Goal: Task Accomplishment & Management: Use online tool/utility

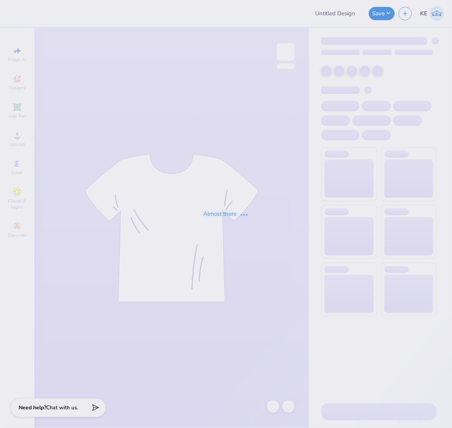
type input "Phi Mu Parents Weekend Final"
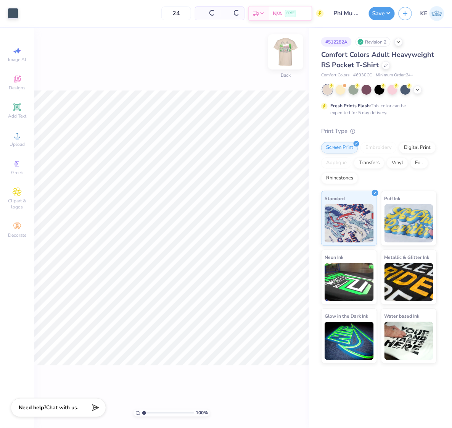
click at [283, 55] on img at bounding box center [286, 52] width 31 height 31
click at [289, 60] on img at bounding box center [286, 52] width 31 height 31
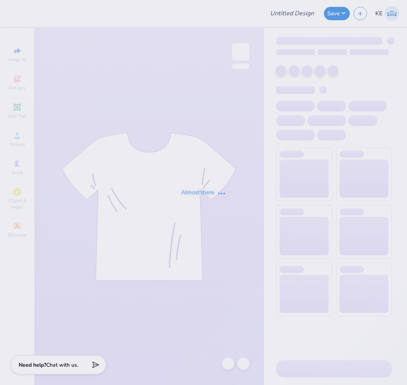
type input "Phi Mu Parents Weekend Final"
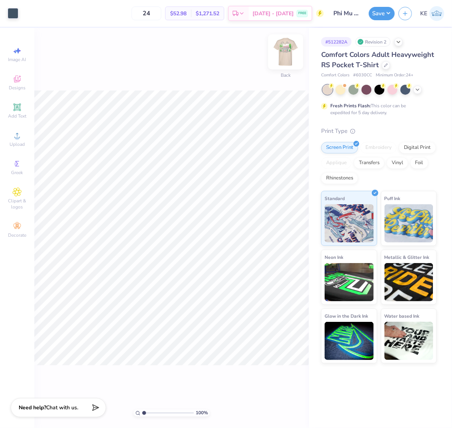
click at [288, 49] on img at bounding box center [286, 52] width 31 height 31
click at [407, 148] on div "Digital Print" at bounding box center [417, 146] width 37 height 11
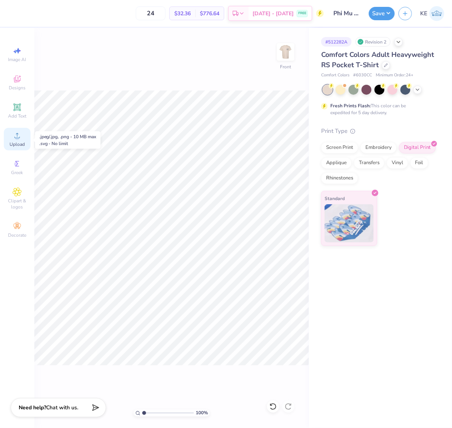
click at [20, 140] on icon at bounding box center [17, 135] width 9 height 9
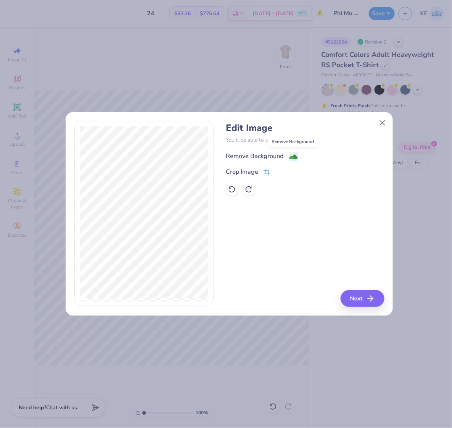
click at [295, 154] on image at bounding box center [293, 157] width 8 height 8
drag, startPoint x: 285, startPoint y: 231, endPoint x: 266, endPoint y: 212, distance: 26.7
click at [280, 231] on div "Edit Image You’ll be able to do all of this later too. Remove Background Crop I…" at bounding box center [305, 214] width 158 height 186
click at [257, 154] on div "Remove Background" at bounding box center [255, 156] width 58 height 9
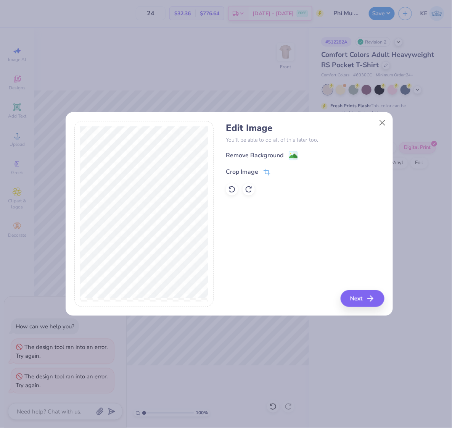
click at [407, 235] on div "Edit Image You’ll be able to do all of this later too. Remove Background Crop I…" at bounding box center [226, 214] width 452 height 428
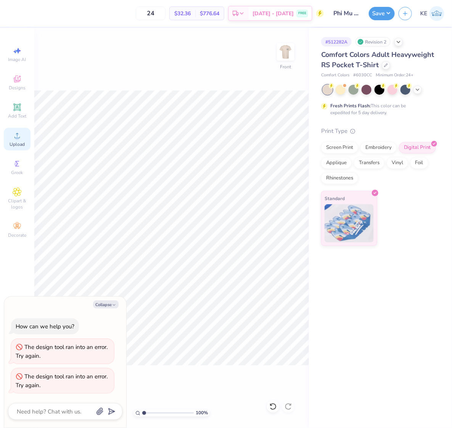
click at [22, 142] on span "Upload" at bounding box center [17, 144] width 15 height 6
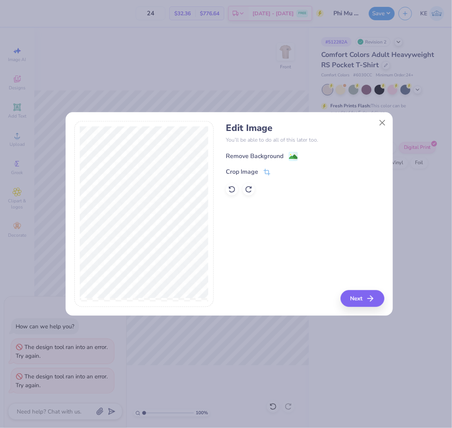
click at [261, 156] on div "Remove Background" at bounding box center [255, 156] width 58 height 9
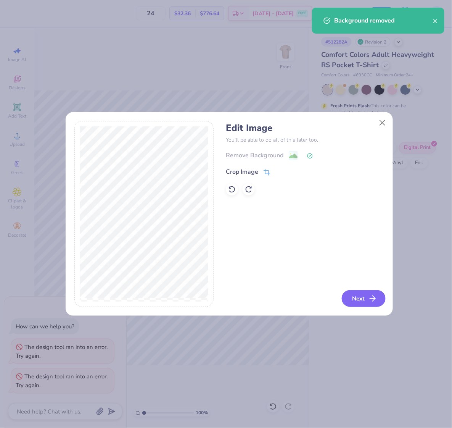
click at [365, 299] on button "Next" at bounding box center [364, 298] width 44 height 17
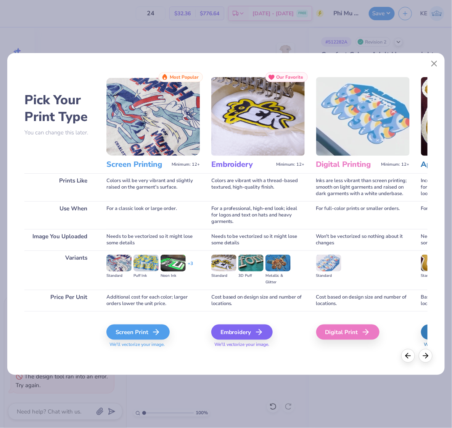
click at [367, 130] on img at bounding box center [363, 116] width 94 height 79
click at [367, 334] on icon at bounding box center [368, 331] width 9 height 9
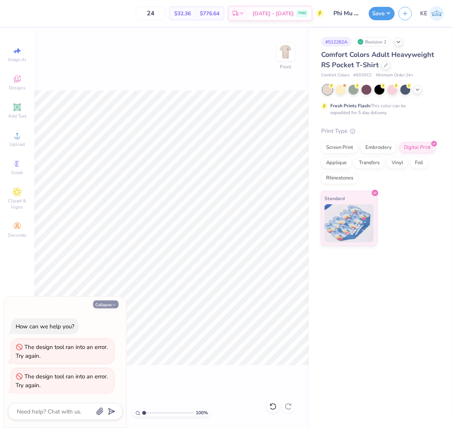
click at [111, 305] on button "Collapse" at bounding box center [106, 304] width 26 height 8
type textarea "x"
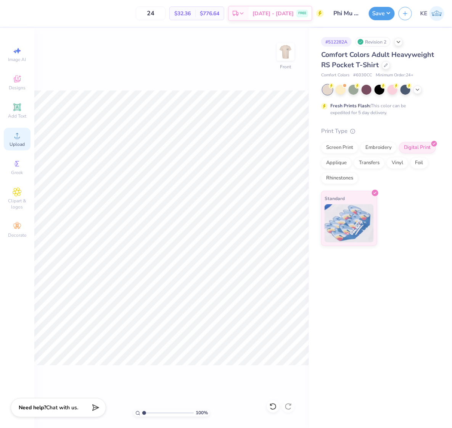
click at [12, 143] on span "Upload" at bounding box center [17, 144] width 15 height 6
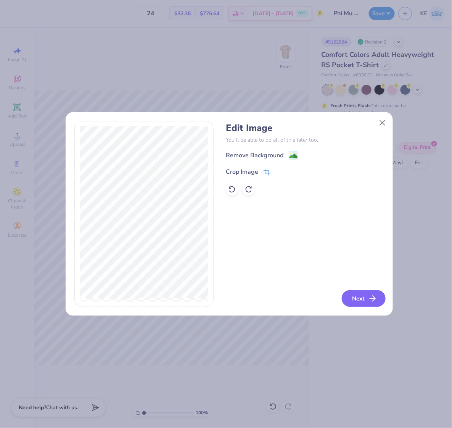
click at [367, 302] on button "Next" at bounding box center [364, 298] width 44 height 17
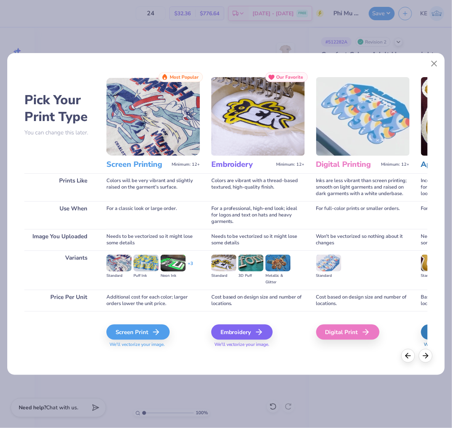
click at [351, 131] on img at bounding box center [363, 116] width 94 height 79
click at [361, 339] on div "Digital Print" at bounding box center [349, 331] width 63 height 15
click at [361, 337] on div "Digital Print" at bounding box center [349, 331] width 63 height 15
click at [360, 336] on div "Digital Print" at bounding box center [349, 331] width 63 height 15
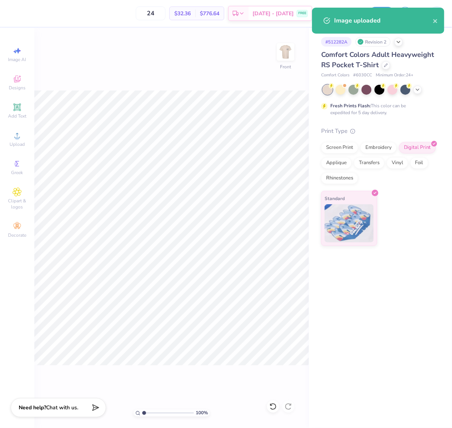
click at [269, 227] on div "Needs to be vectorized so it might lose some details" at bounding box center [258, 220] width 94 height 21
click at [189, 200] on div "For a classic look or large order." at bounding box center [153, 196] width 94 height 28
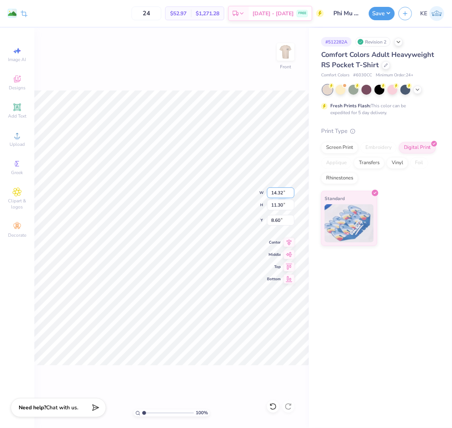
type input "6.88"
click at [276, 194] on input "14.32" at bounding box center [280, 192] width 27 height 11
type input "11.00"
type input "8.68"
type input "4.00"
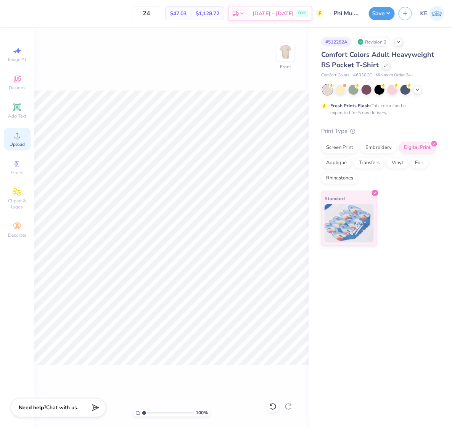
click at [13, 138] on icon at bounding box center [17, 135] width 9 height 9
click at [279, 218] on input "2.15" at bounding box center [280, 220] width 27 height 11
type input "3.00"
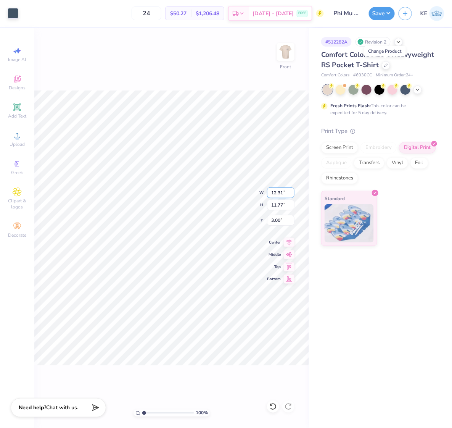
click at [272, 191] on input "12.31" at bounding box center [280, 192] width 27 height 11
type input "12.50"
type input "11.95"
click at [276, 219] on input "2.91" at bounding box center [280, 220] width 27 height 11
type input "3.00"
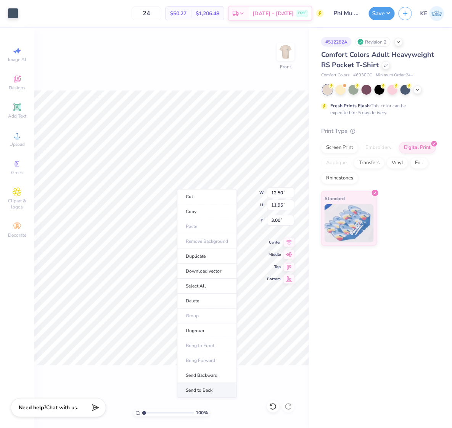
click at [216, 385] on li "Send to Back" at bounding box center [207, 390] width 60 height 15
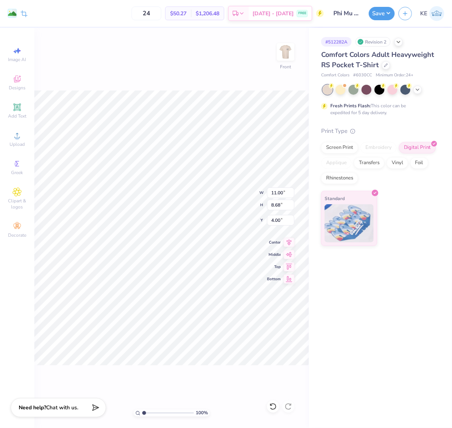
type input "5.57"
type input "12.43"
type input "9.81"
click at [291, 237] on icon at bounding box center [289, 241] width 11 height 9
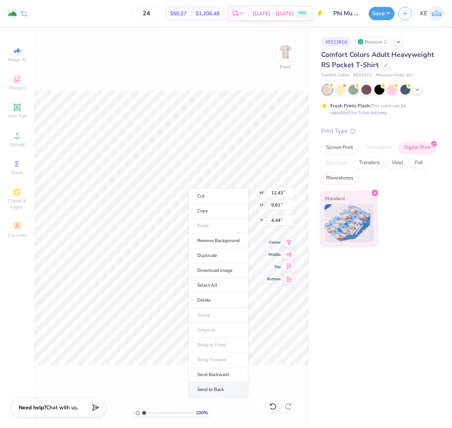
click at [224, 385] on li "Send to Back" at bounding box center [219, 389] width 60 height 15
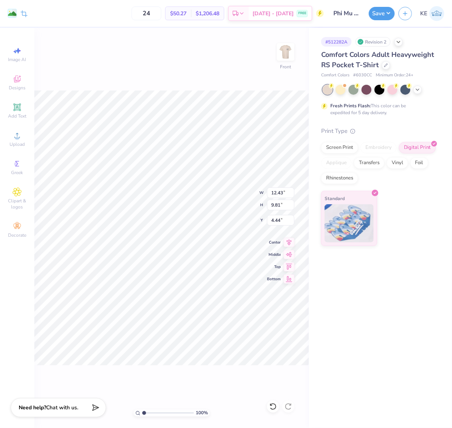
type input "4.74"
click at [287, 46] on img at bounding box center [286, 52] width 31 height 31
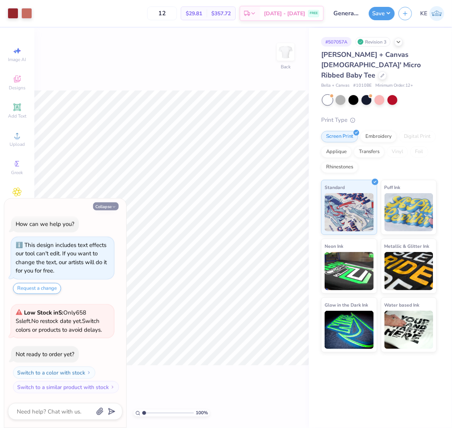
click at [101, 208] on button "Collapse" at bounding box center [106, 206] width 26 height 8
type textarea "x"
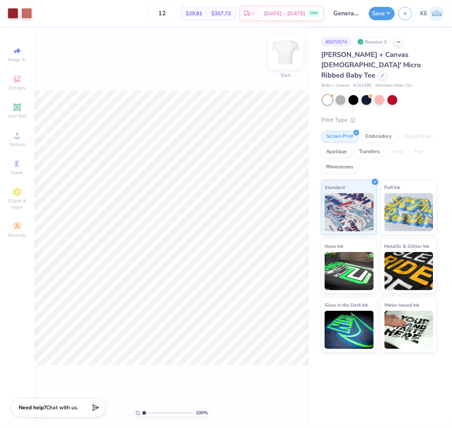
click at [294, 47] on img at bounding box center [286, 52] width 31 height 31
click at [18, 142] on span "Upload" at bounding box center [17, 144] width 15 height 6
click at [282, 193] on input "10.95" at bounding box center [280, 192] width 27 height 11
type input "10.00"
type input "12.58"
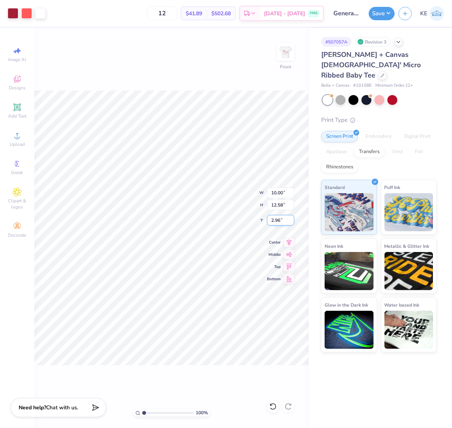
click at [273, 223] on input "2.96" at bounding box center [280, 220] width 27 height 11
type input "3.00"
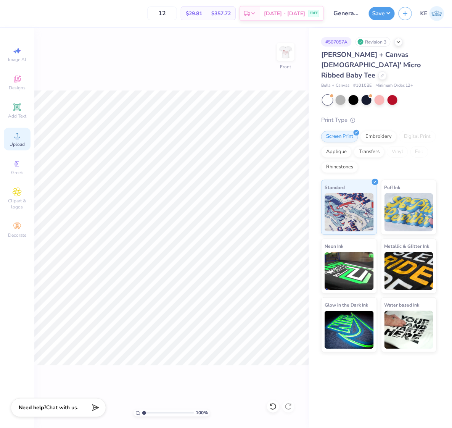
click at [14, 146] on span "Upload" at bounding box center [17, 144] width 15 height 6
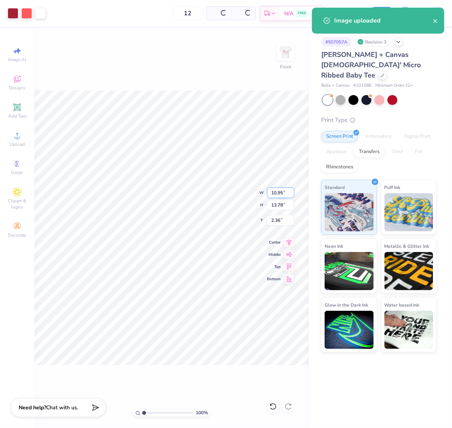
click at [281, 194] on input "10.95" at bounding box center [280, 192] width 27 height 11
type input "11.00"
type input "13.84"
type input "2.33"
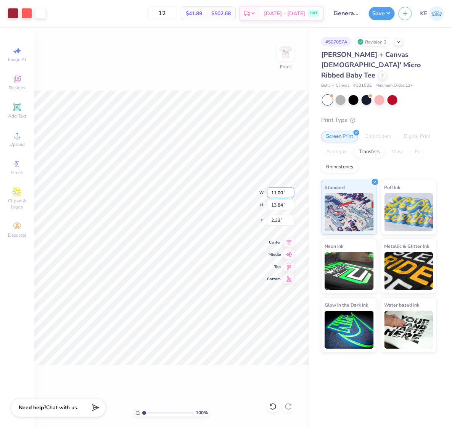
click at [281, 194] on input "11.00" at bounding box center [280, 192] width 27 height 11
type input "10.00"
type input "12.58"
type input "3.00"
click at [279, 219] on input "3.00" at bounding box center [280, 220] width 27 height 11
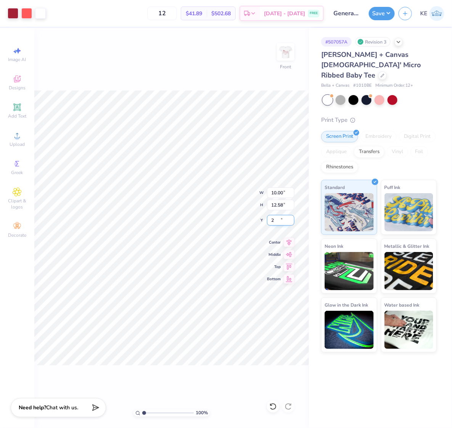
type input "2.00"
click at [282, 220] on input "2.00" at bounding box center [280, 220] width 27 height 11
type input "3.00"
click at [291, 243] on icon at bounding box center [289, 241] width 11 height 9
click at [294, 47] on img at bounding box center [286, 52] width 31 height 31
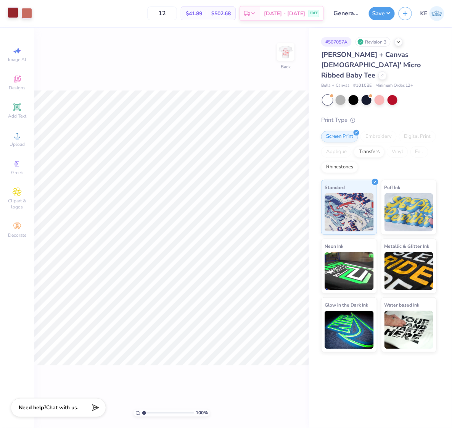
click at [10, 12] on div at bounding box center [13, 12] width 11 height 11
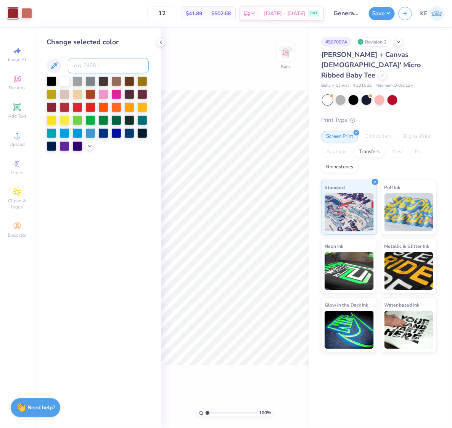
click at [93, 65] on input at bounding box center [108, 65] width 81 height 15
type input "201"
click at [28, 13] on div at bounding box center [26, 12] width 11 height 11
click at [88, 146] on icon at bounding box center [90, 145] width 6 height 6
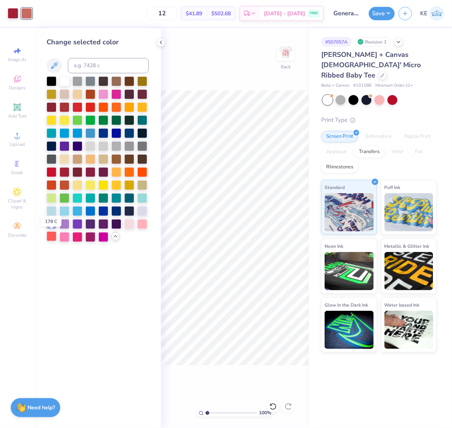
click at [55, 236] on div at bounding box center [52, 236] width 10 height 10
click at [101, 68] on input at bounding box center [108, 65] width 81 height 15
type input "201"
click at [161, 41] on icon at bounding box center [161, 42] width 6 height 6
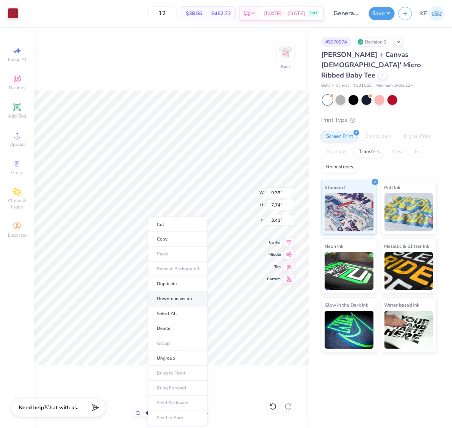
click at [194, 298] on li "Download vector" at bounding box center [178, 299] width 60 height 15
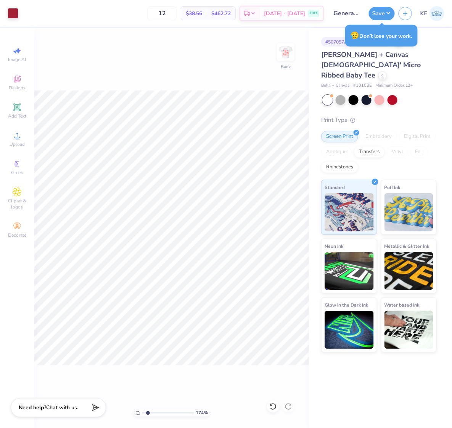
type input "1.74339355603371"
